Goal: Communication & Community: Answer question/provide support

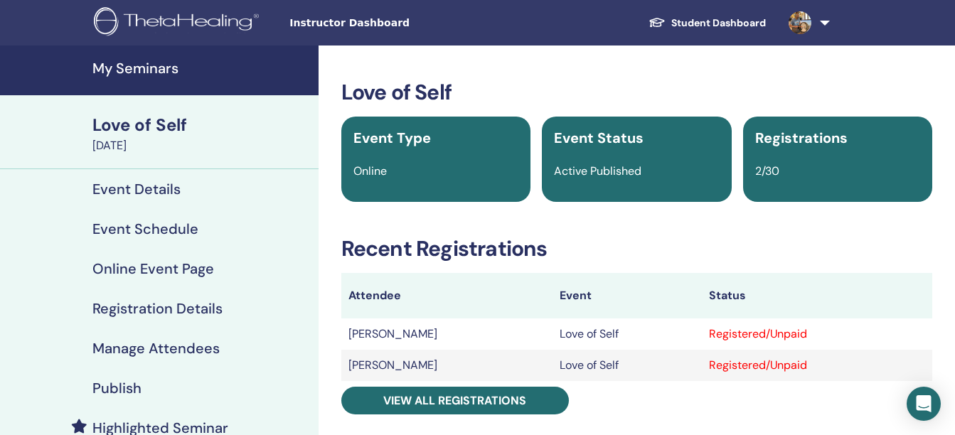
click at [62, 159] on div "Love of Self October 15, 2025" at bounding box center [159, 132] width 319 height 74
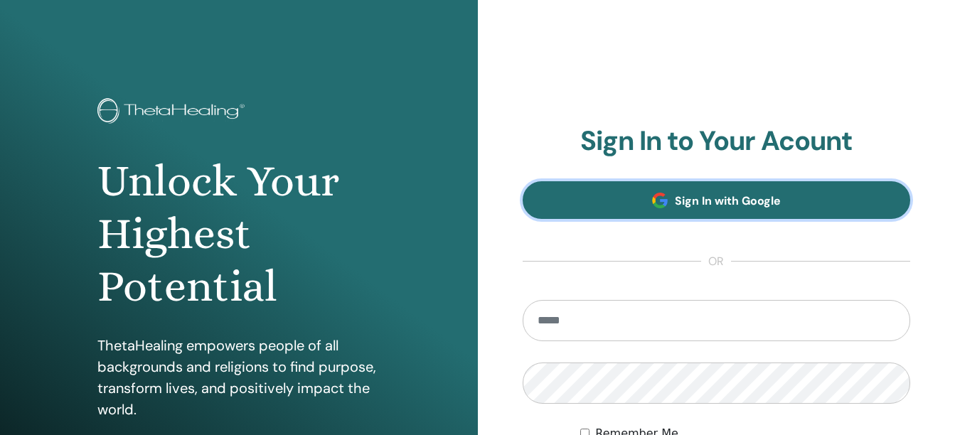
click at [700, 198] on span "Sign In with Google" at bounding box center [728, 200] width 106 height 15
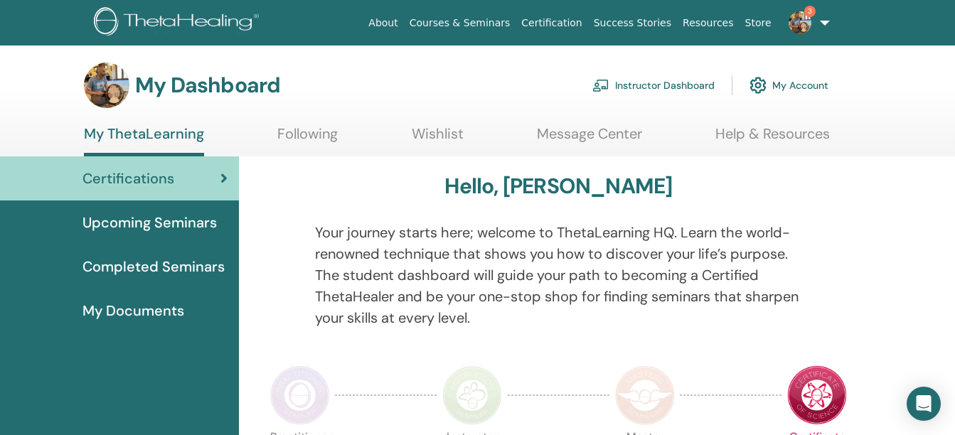
click at [825, 29] on link "3" at bounding box center [806, 23] width 58 height 46
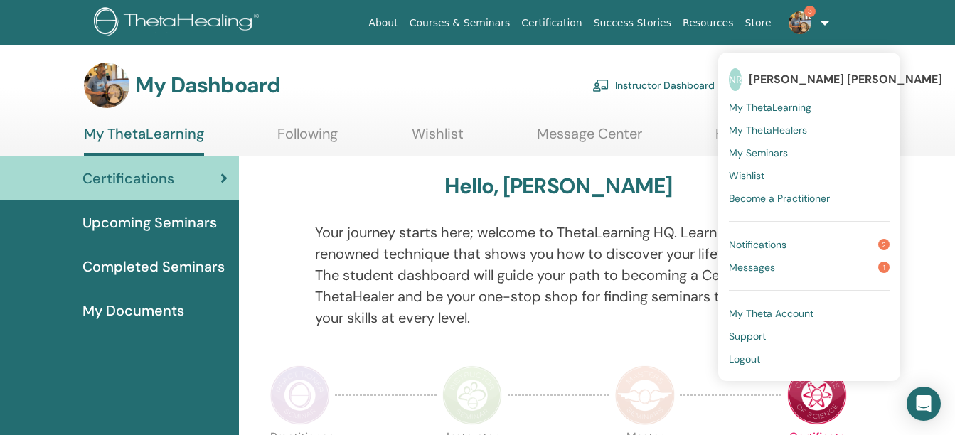
click at [742, 270] on span "Messages" at bounding box center [752, 267] width 46 height 13
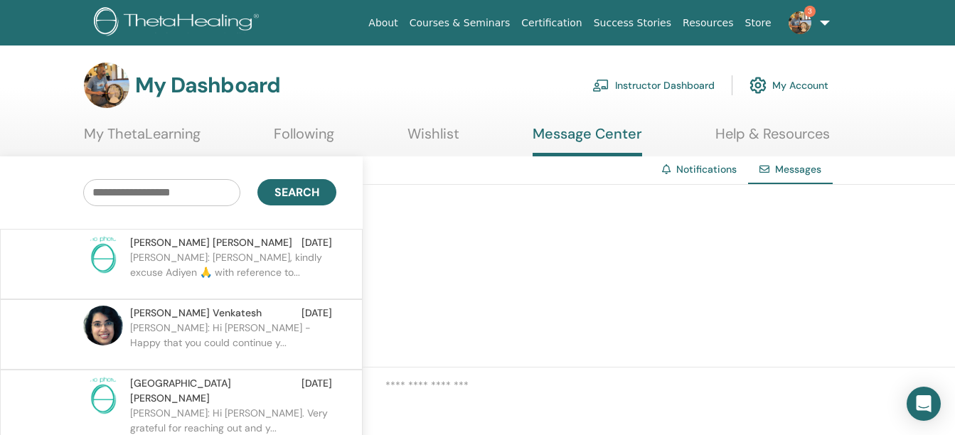
click at [228, 255] on p "Srinivasan: Swamin, kindly excuse Adiyen 🙏 with reference to..." at bounding box center [233, 271] width 206 height 43
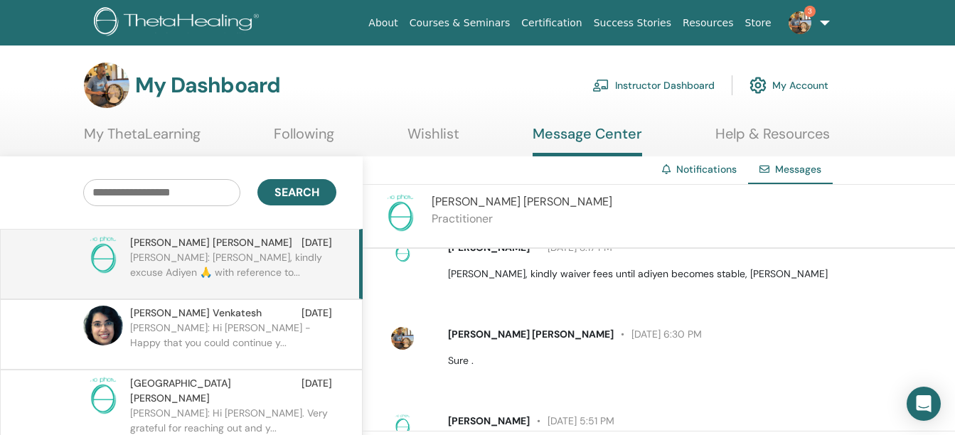
scroll to position [293, 0]
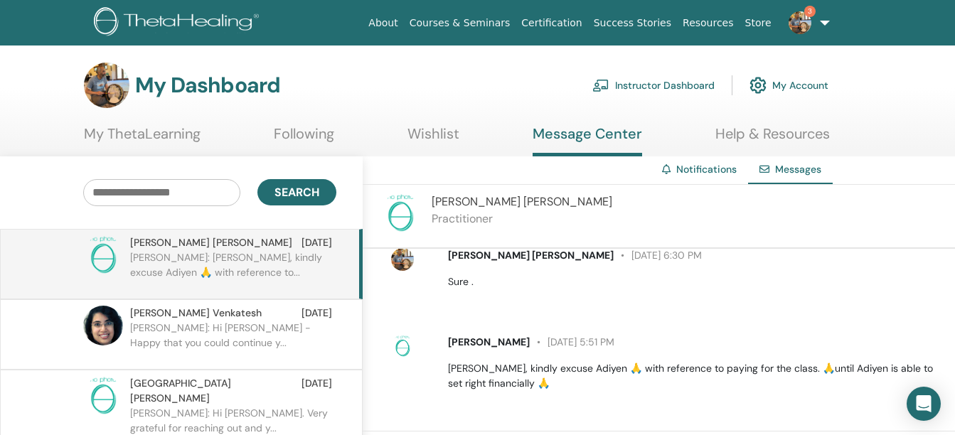
click at [176, 332] on p "Nikesh Anand: Hi Keerthana - Happy that you could continue y..." at bounding box center [233, 342] width 206 height 43
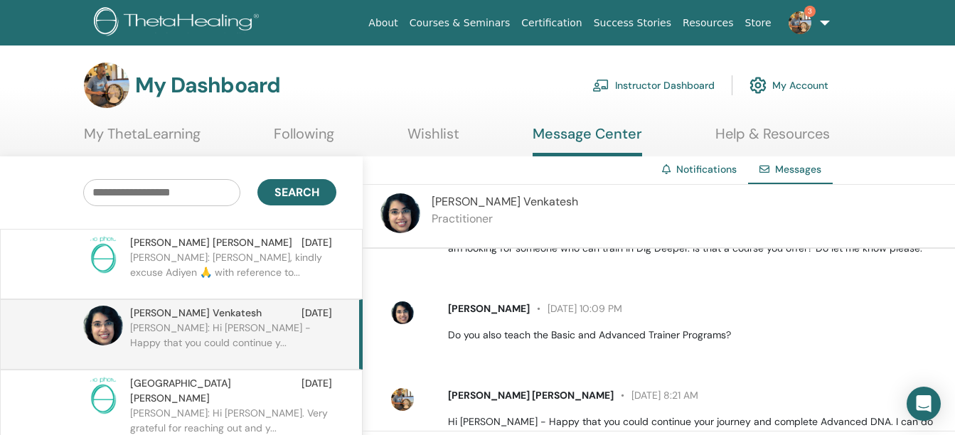
scroll to position [571, 0]
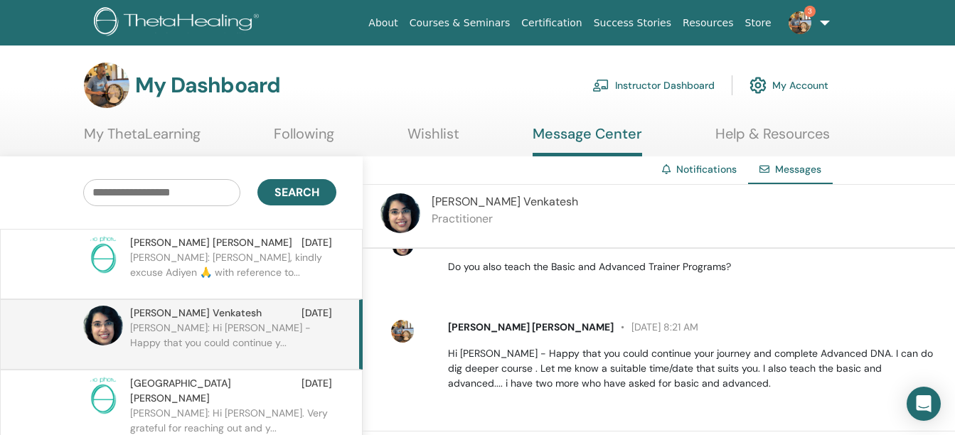
click at [724, 391] on div "Nikesh Anand Rajagopalan September 16 at 8:21 AM Hi Keerthana - Happy that you …" at bounding box center [669, 355] width 569 height 82
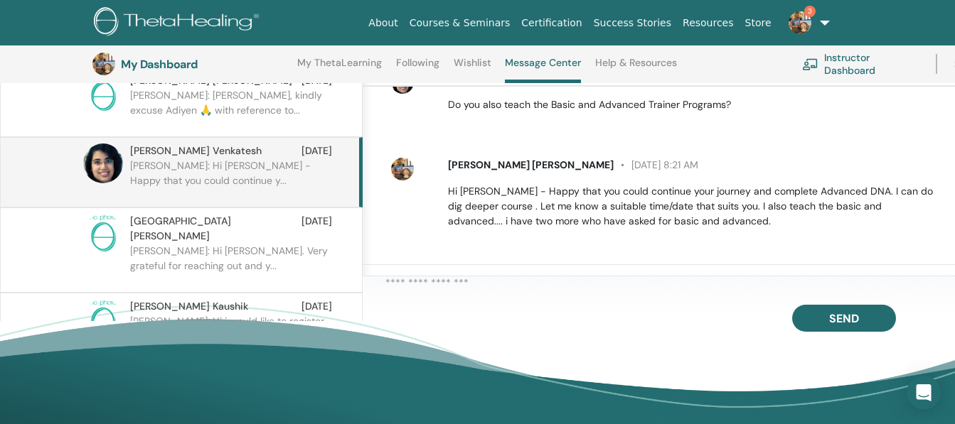
scroll to position [205, 0]
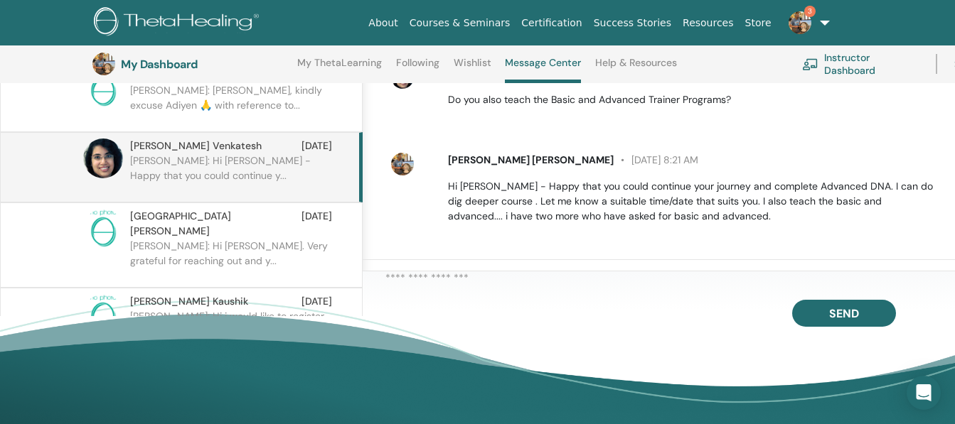
click at [564, 282] on textarea at bounding box center [669, 281] width 569 height 22
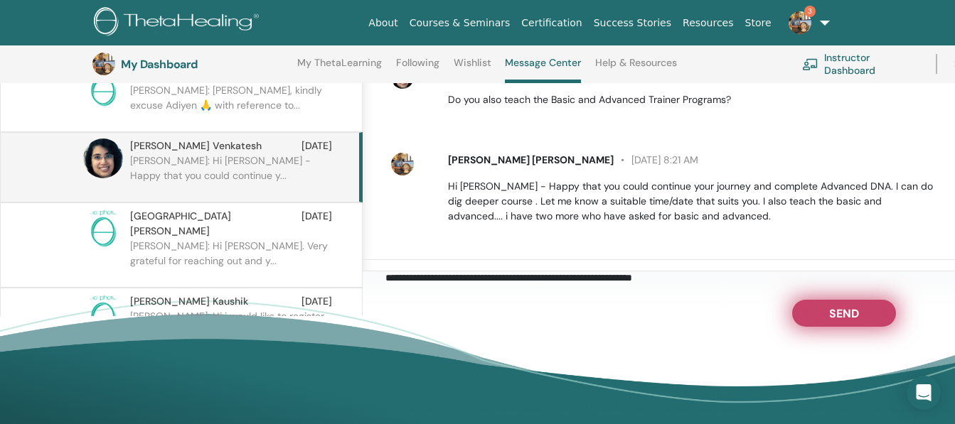
type textarea "**********"
click at [842, 314] on span "Send" at bounding box center [844, 311] width 30 height 10
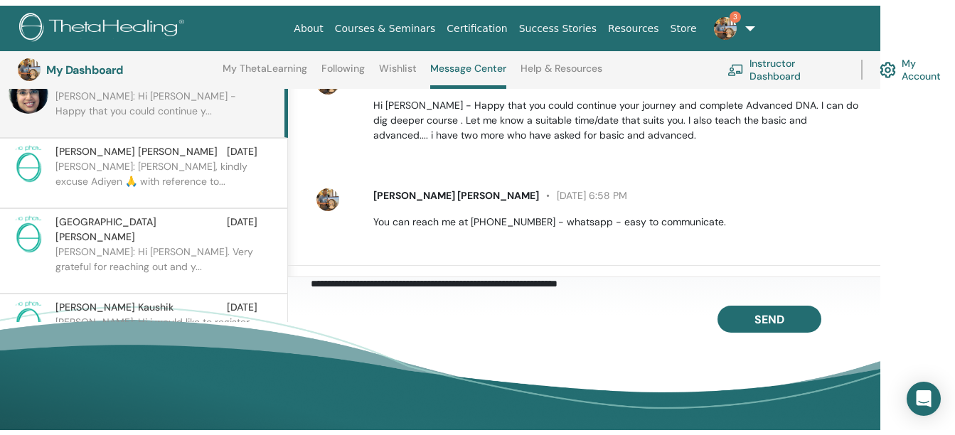
scroll to position [0, 0]
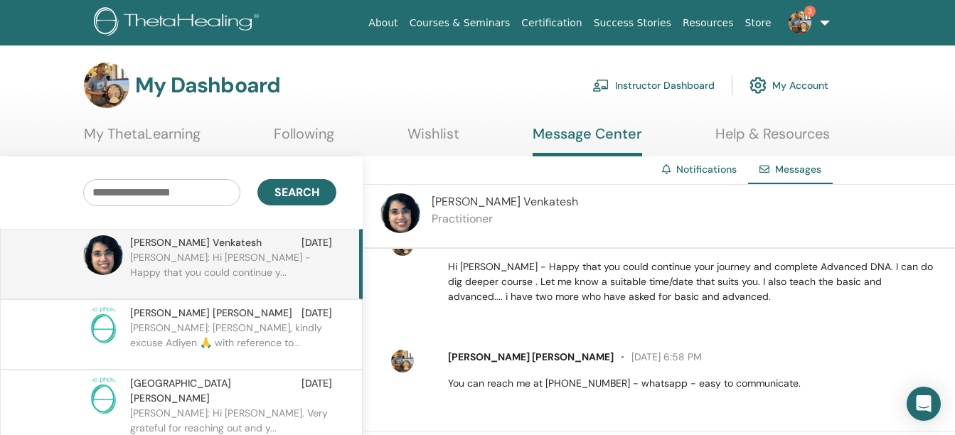
click at [825, 18] on link "3" at bounding box center [806, 23] width 58 height 46
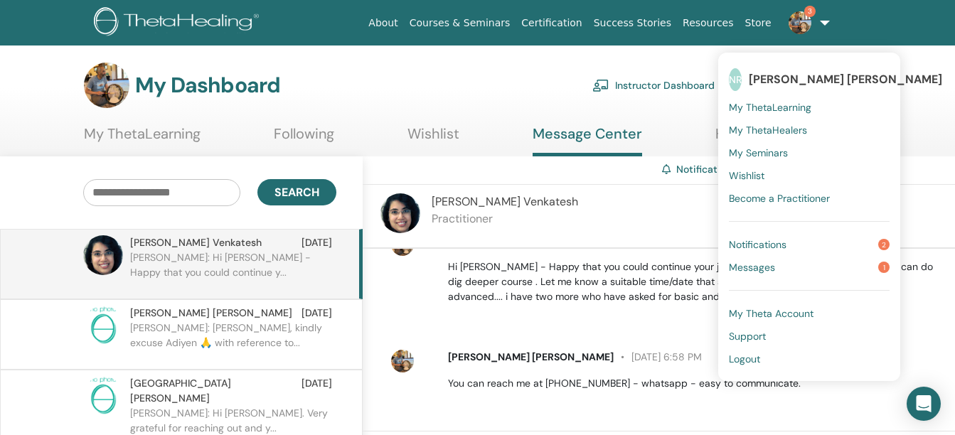
click at [622, 83] on link "Instructor Dashboard" at bounding box center [653, 85] width 122 height 31
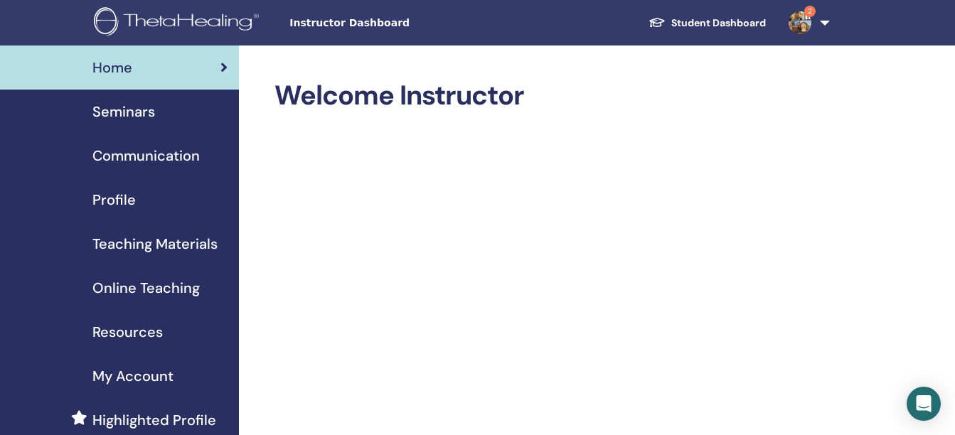
click at [112, 100] on link "Seminars" at bounding box center [119, 112] width 239 height 44
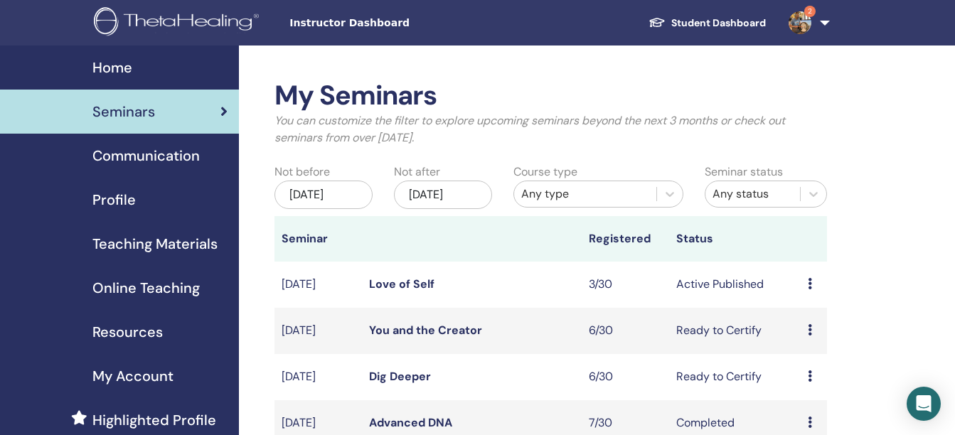
click at [394, 291] on link "Love of Self" at bounding box center [401, 284] width 65 height 15
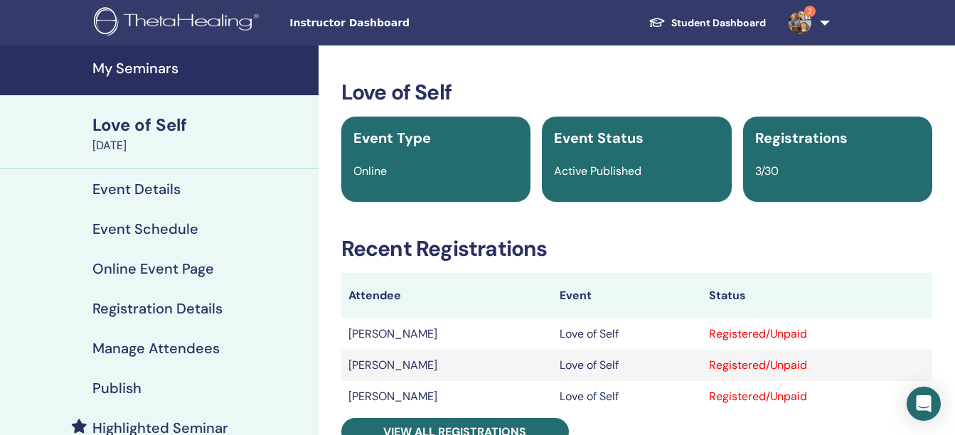
click at [154, 64] on h4 "My Seminars" at bounding box center [201, 68] width 218 height 17
